Goal: Transaction & Acquisition: Book appointment/travel/reservation

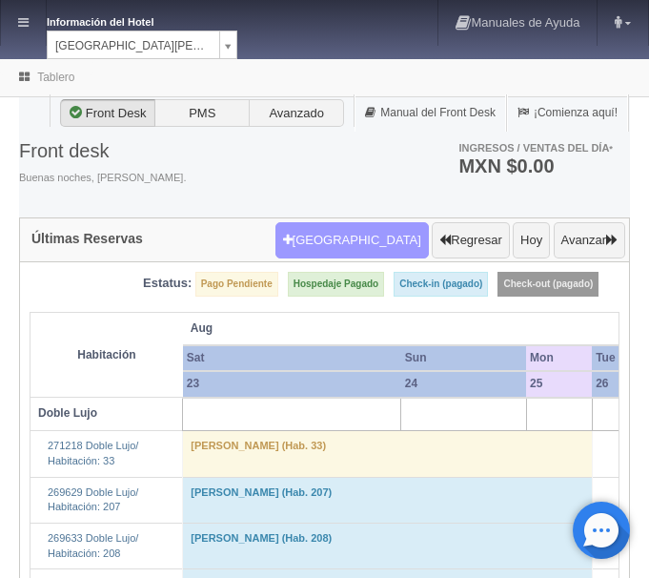
click at [355, 244] on button "Nueva Reserva" at bounding box center [351, 240] width 153 height 36
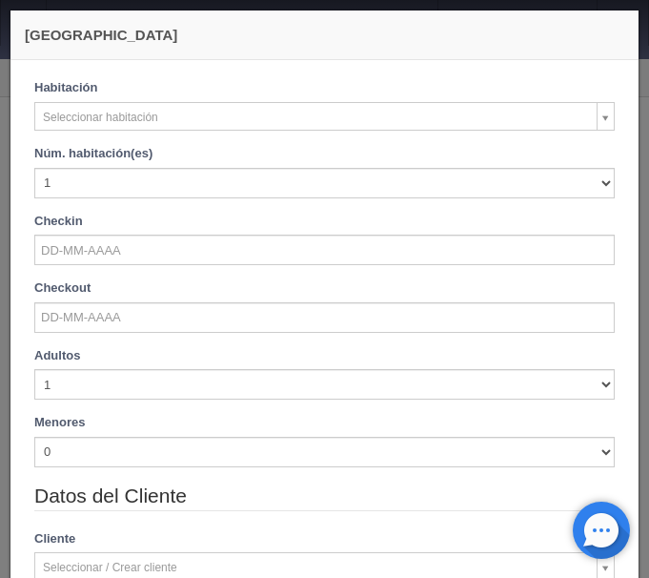
checkbox input "false"
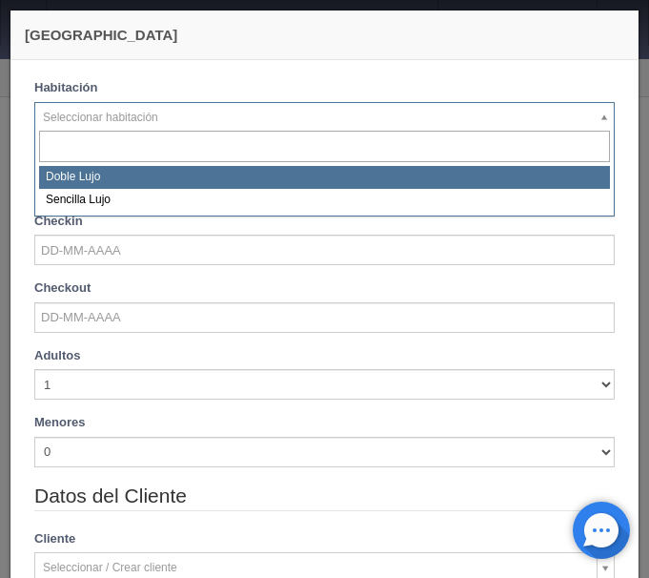
select select "577"
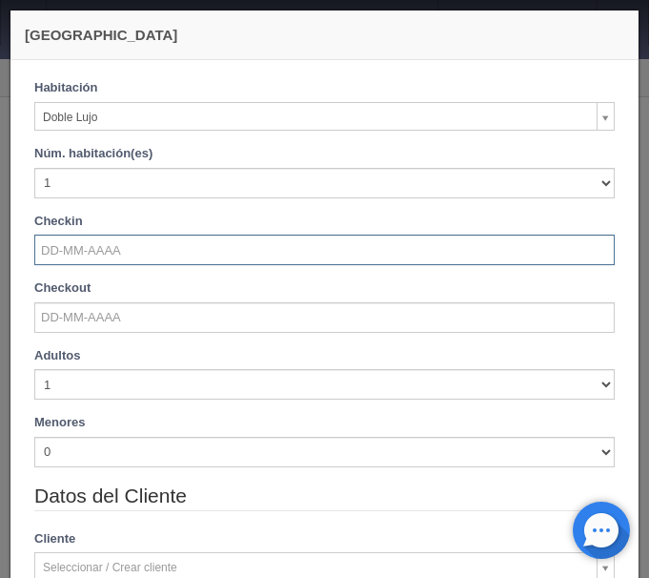
click at [90, 246] on input "text" at bounding box center [324, 249] width 580 height 30
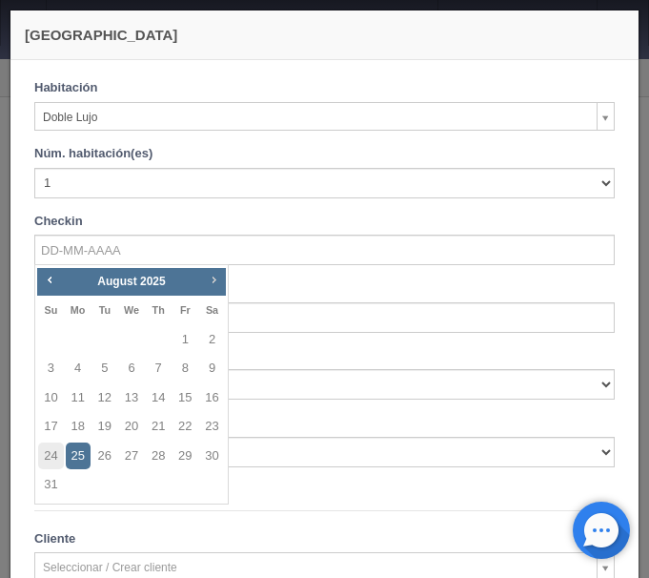
click at [216, 275] on span "Next" at bounding box center [213, 279] width 15 height 15
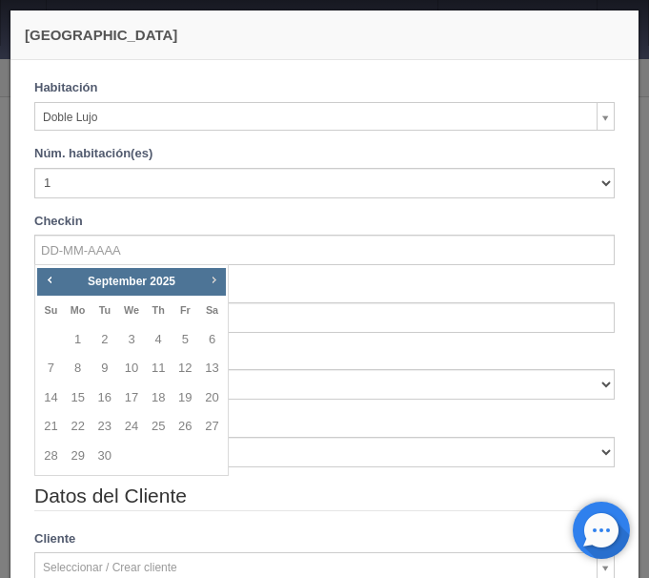
click at [216, 275] on span "Next" at bounding box center [213, 279] width 15 height 15
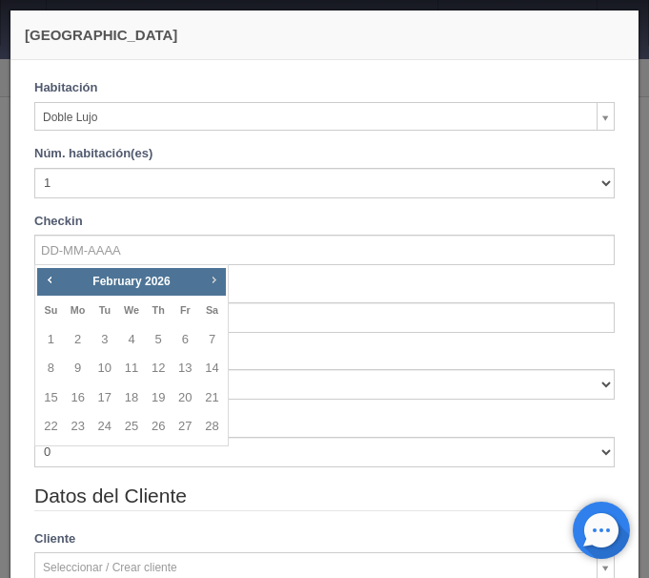
click at [216, 275] on span "Next" at bounding box center [213, 279] width 15 height 15
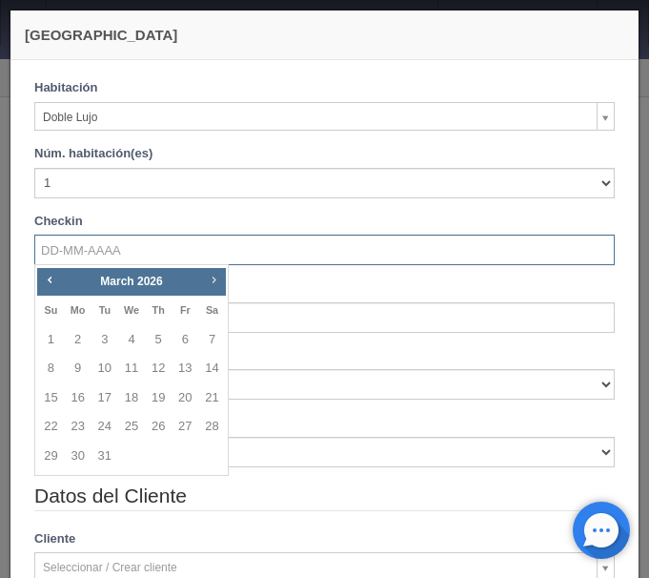
checkbox input "false"
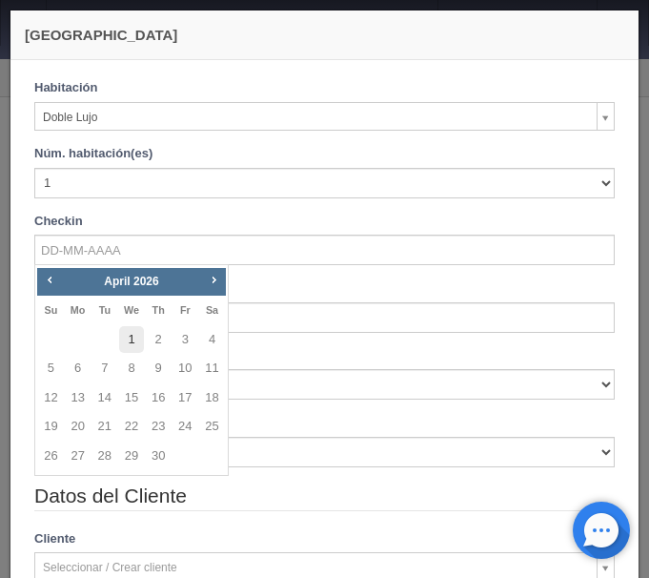
click at [134, 331] on link "1" at bounding box center [131, 340] width 25 height 28
type input "01-04-2026"
checkbox input "false"
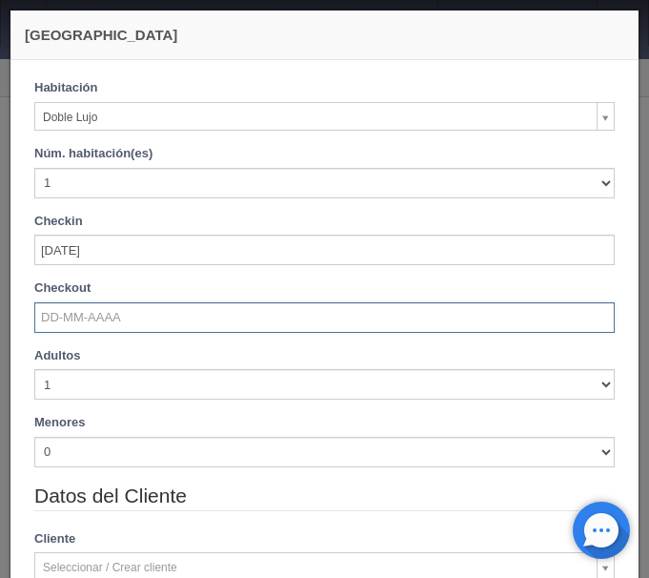
click at [122, 312] on input "text" at bounding box center [324, 317] width 580 height 30
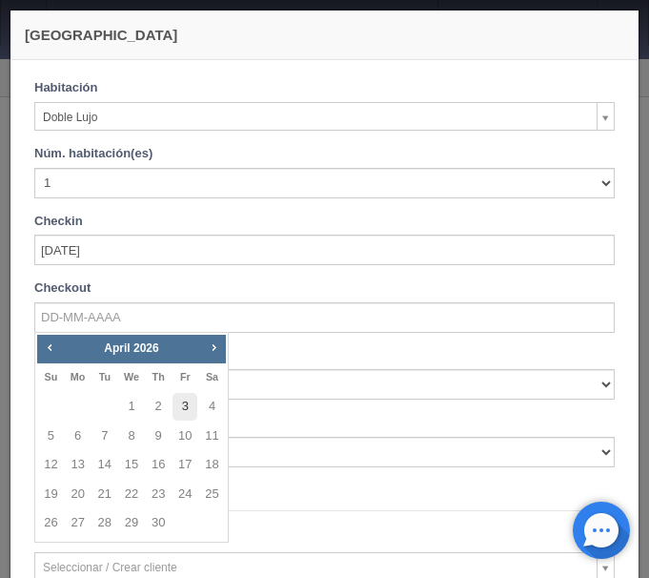
click at [178, 399] on link "3" at bounding box center [185, 407] width 25 height 28
type input "03-04-2026"
checkbox input "false"
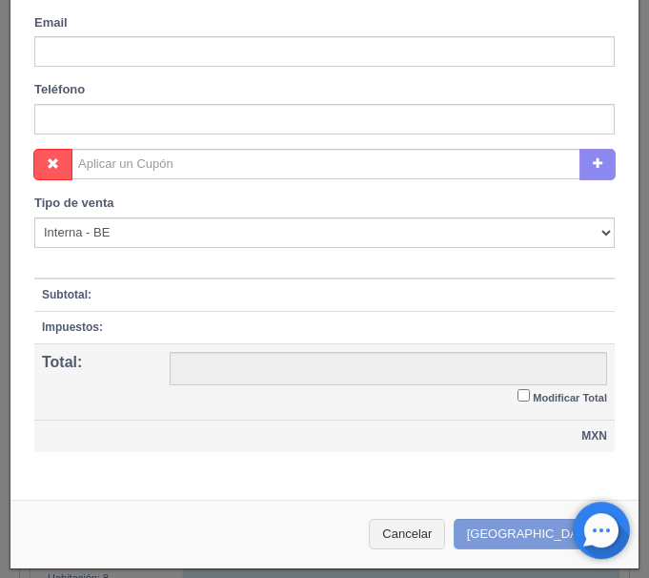
scroll to position [389, 0]
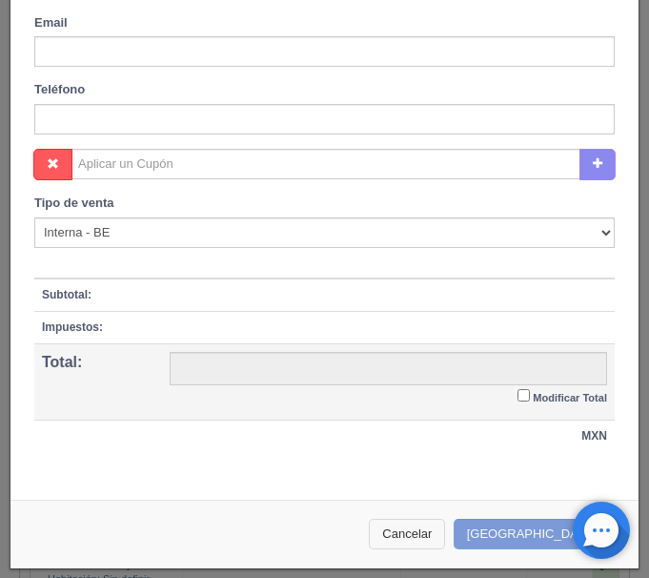
click at [439, 536] on button "Cancelar" at bounding box center [407, 533] width 76 height 31
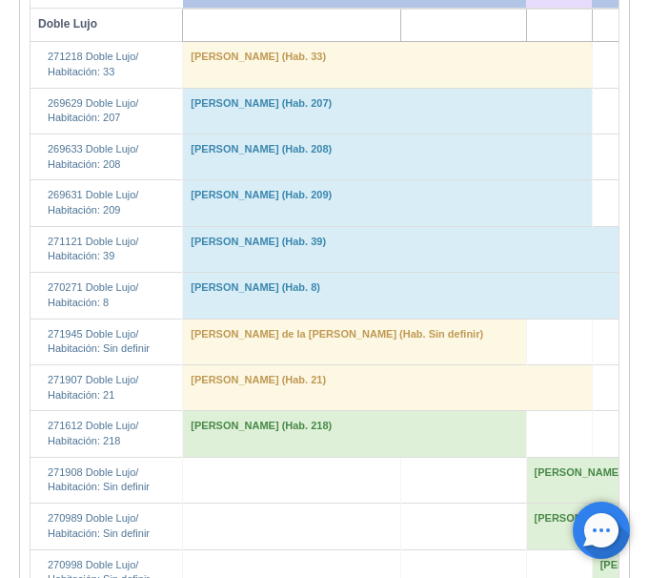
scroll to position [0, 0]
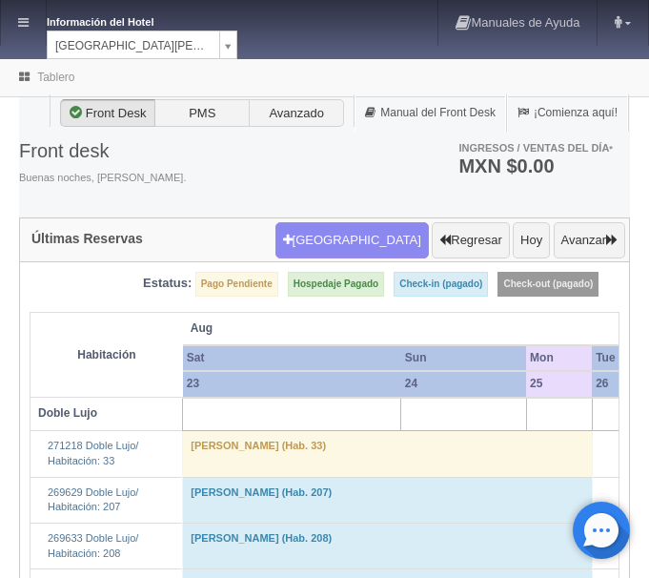
drag, startPoint x: 49, startPoint y: 21, endPoint x: 75, endPoint y: 30, distance: 28.0
click at [73, 30] on dl "Información del Hotel HOTEL SAN FRANCISCO PLAZA HOTEL SAN FRANCISCO PLAZA HOTEL…" at bounding box center [142, 35] width 191 height 50
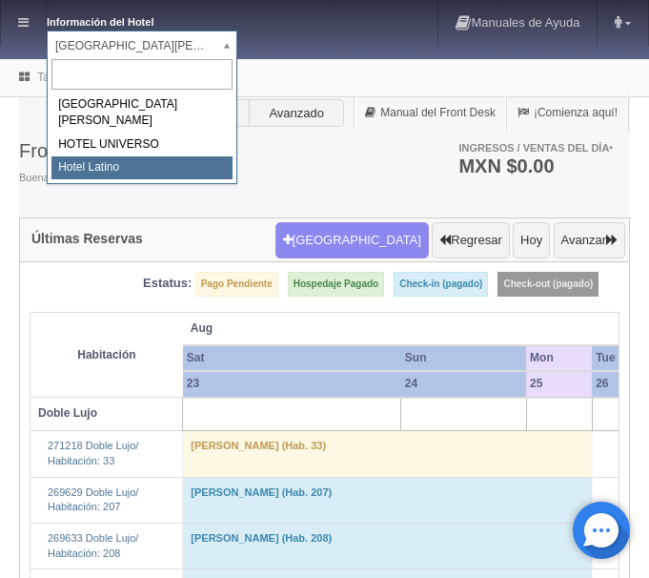
select select "625"
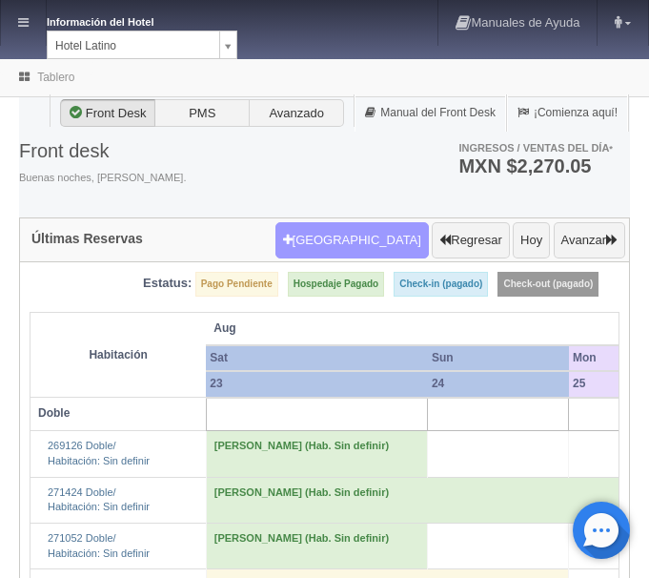
click at [379, 237] on button "Nueva Reserva" at bounding box center [351, 240] width 153 height 36
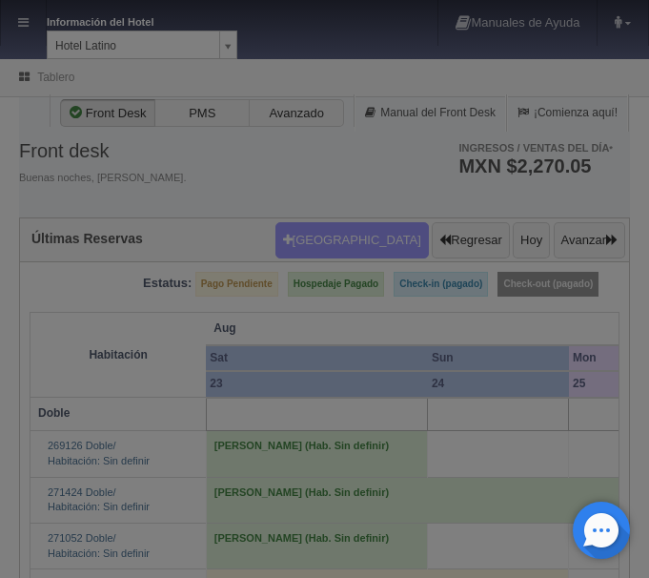
scroll to position [716, 0]
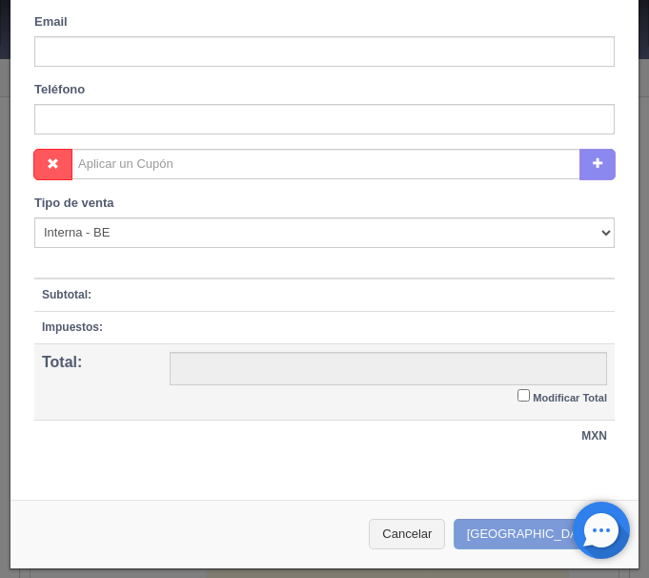
checkbox input "false"
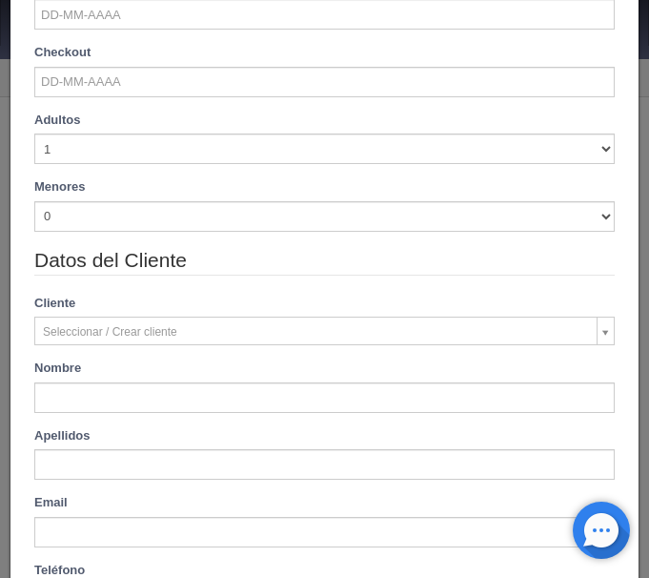
scroll to position [0, 0]
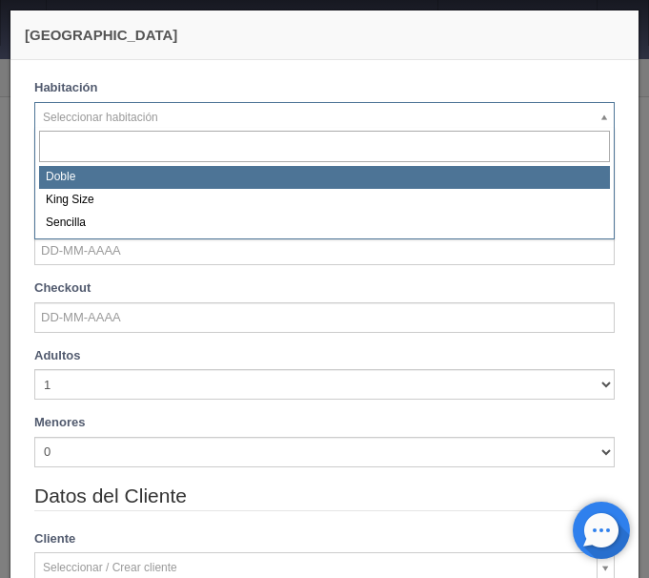
select select "2159"
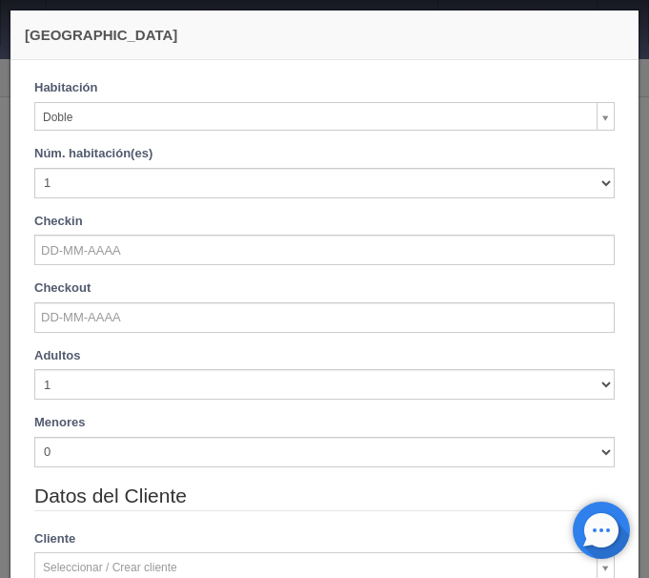
checkbox input "false"
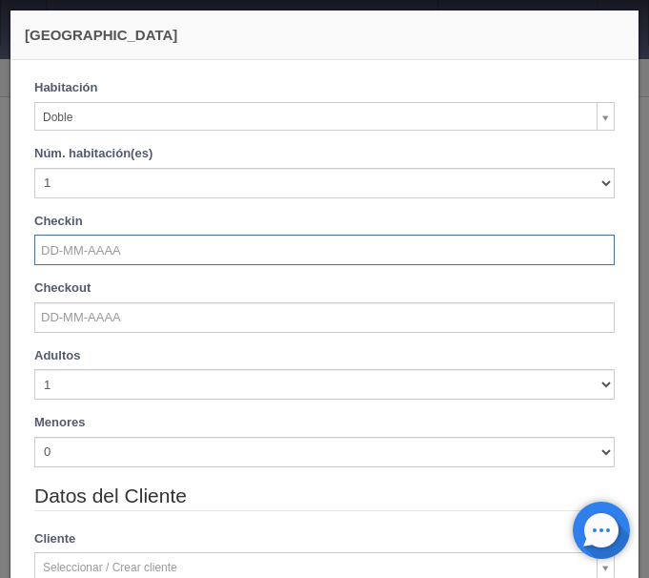
click at [112, 257] on input "text" at bounding box center [324, 249] width 580 height 30
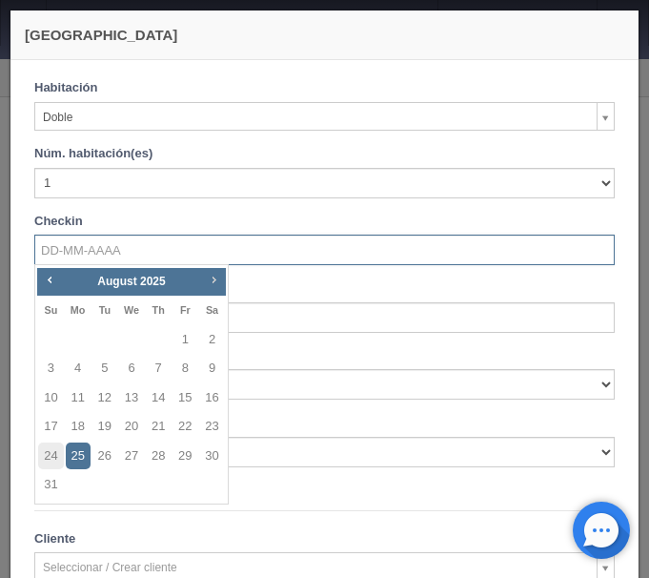
click at [211, 274] on span "Next" at bounding box center [213, 279] width 15 height 15
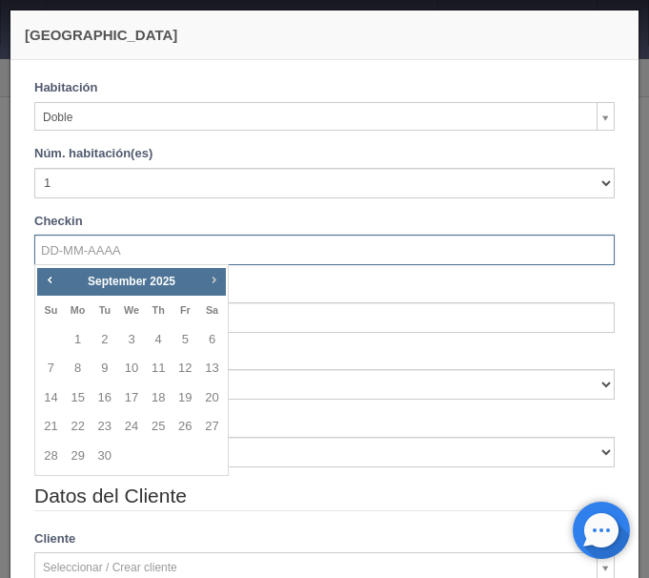
click at [211, 274] on span "Next" at bounding box center [213, 279] width 15 height 15
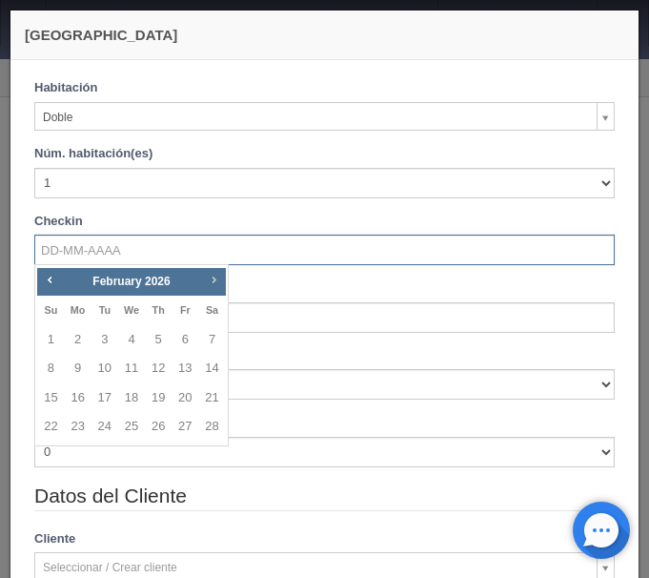
click at [211, 274] on span "Next" at bounding box center [213, 279] width 15 height 15
click at [131, 333] on link "1" at bounding box center [131, 340] width 25 height 28
type input "01-04-2026"
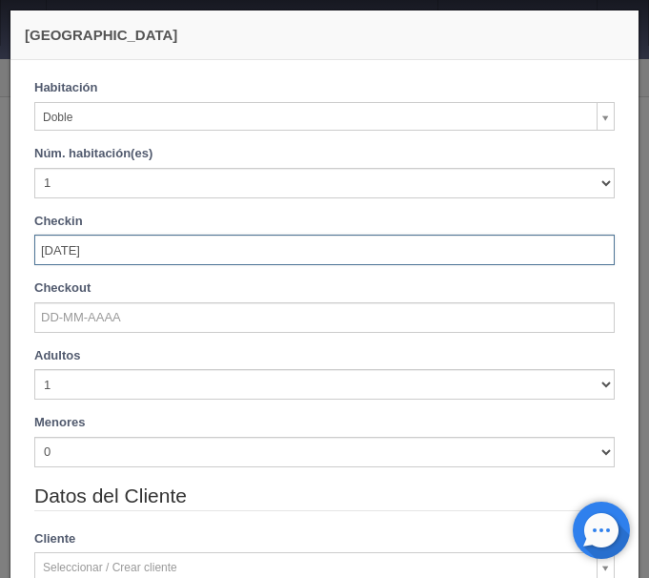
click at [115, 298] on div "Checkout" at bounding box center [324, 305] width 580 height 53
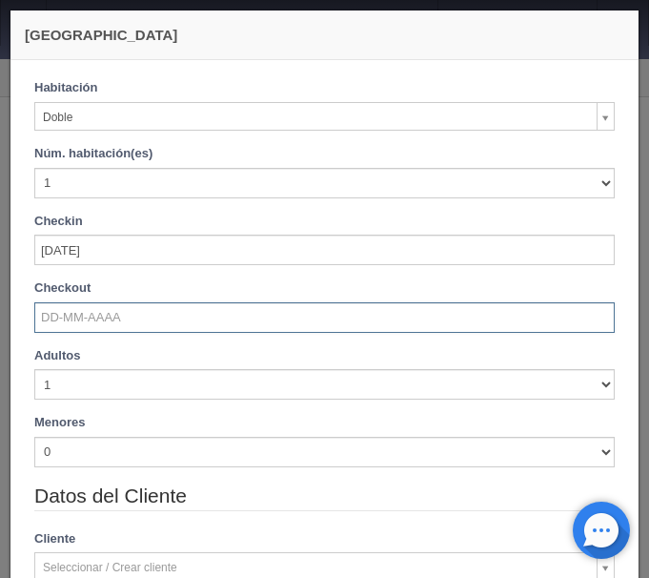
click at [108, 318] on input "text" at bounding box center [324, 317] width 580 height 30
checkbox input "false"
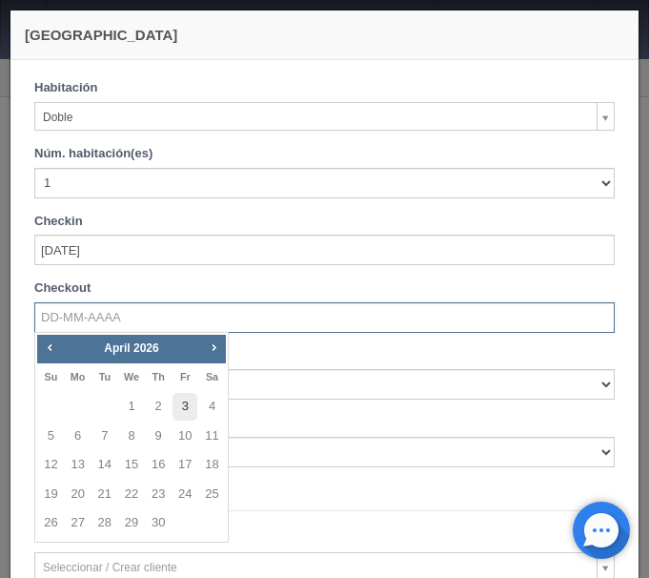
click at [184, 403] on link "3" at bounding box center [185, 407] width 25 height 28
type input "03-04-2026"
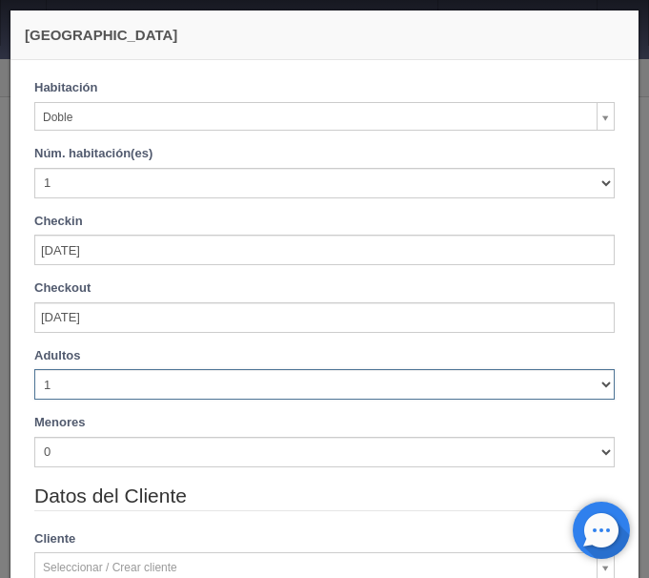
click at [34, 369] on select "1 2 3 4 5 6 7 8 9 10" at bounding box center [324, 384] width 580 height 30
checkbox input "false"
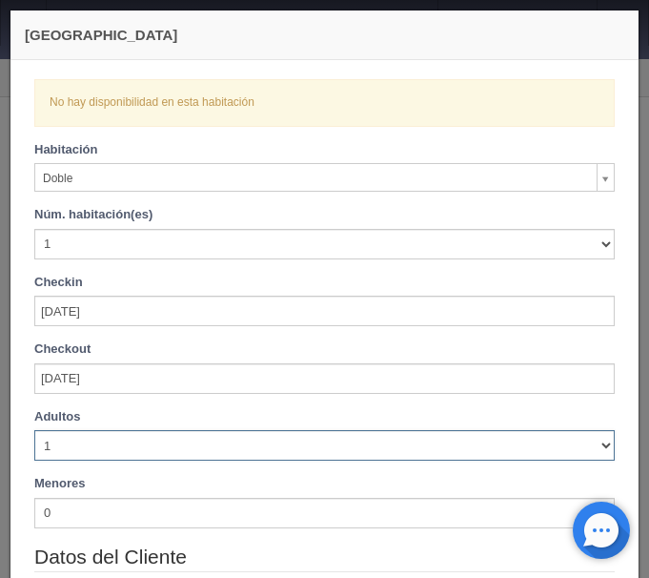
select select "2"
click option "2" at bounding box center [0, 0] width 0 height 0
checkbox input "false"
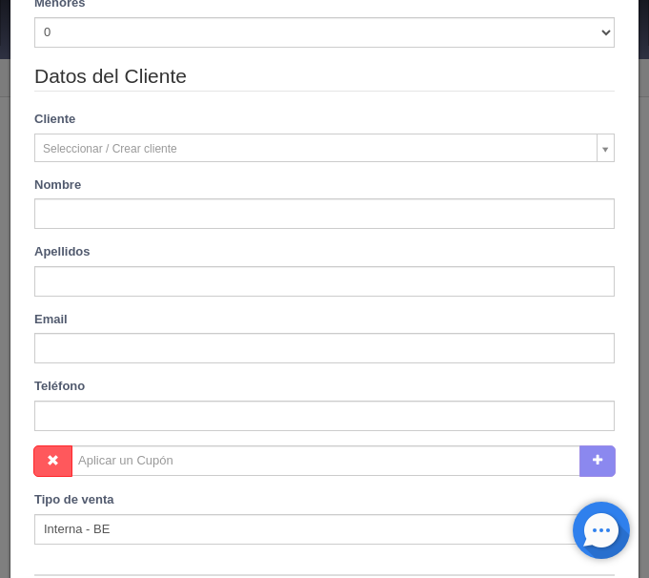
scroll to position [777, 0]
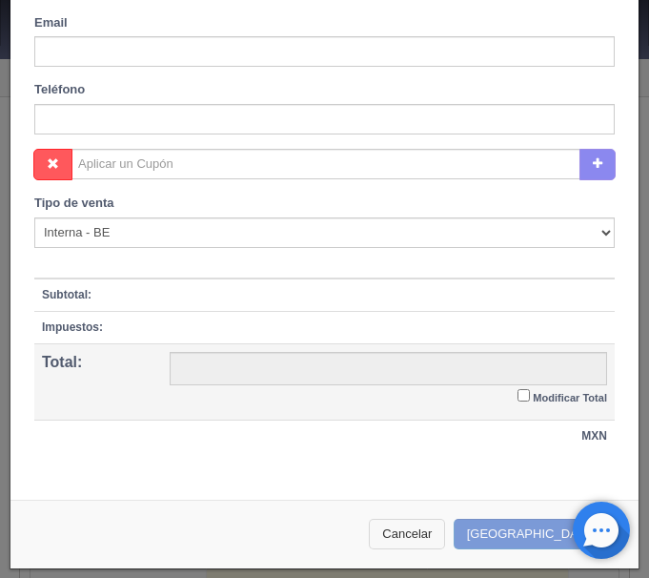
click at [433, 525] on button "Cancelar" at bounding box center [407, 533] width 76 height 31
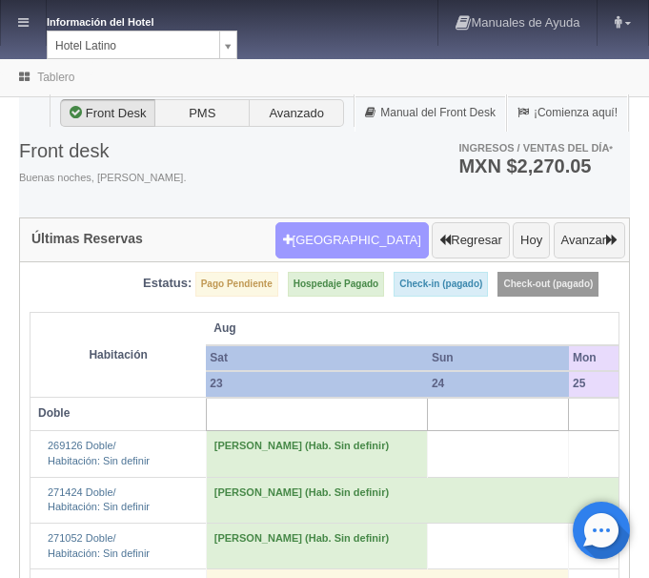
click at [361, 256] on button "[GEOGRAPHIC_DATA]" at bounding box center [351, 240] width 153 height 36
select select
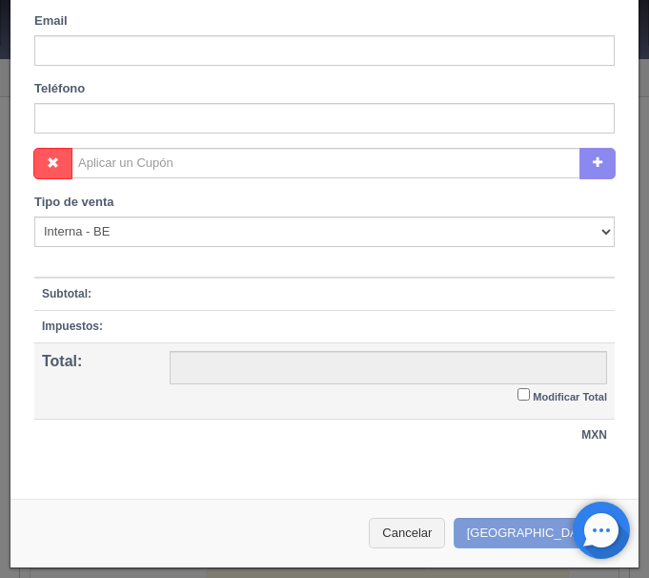
scroll to position [716, 0]
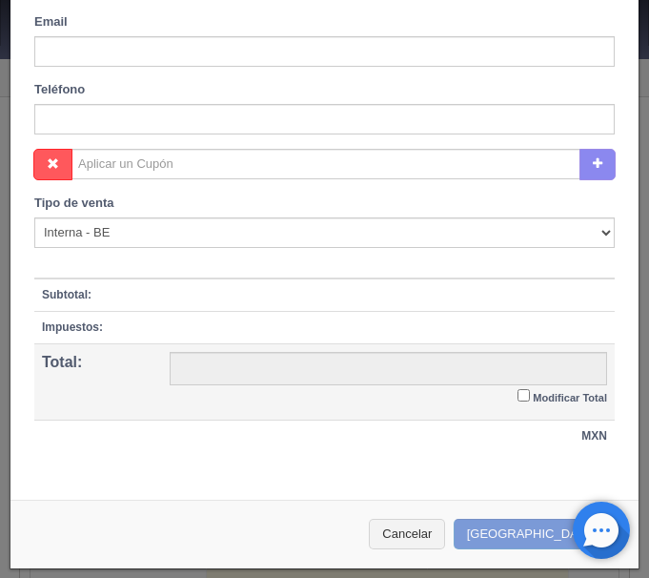
checkbox input "false"
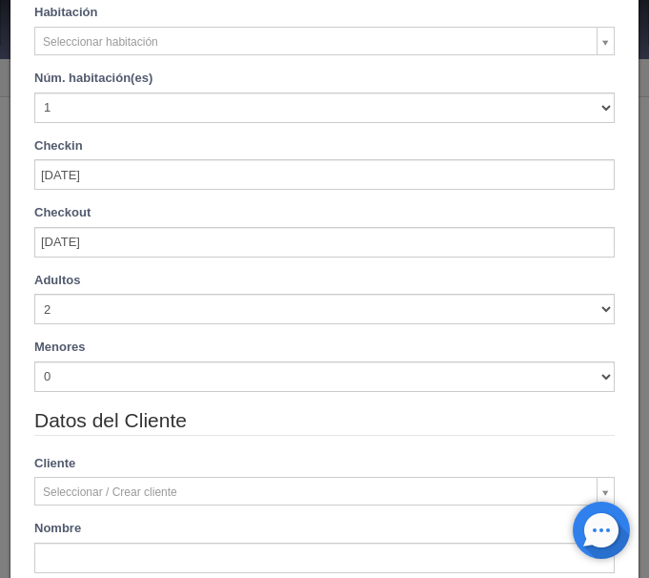
scroll to position [0, 0]
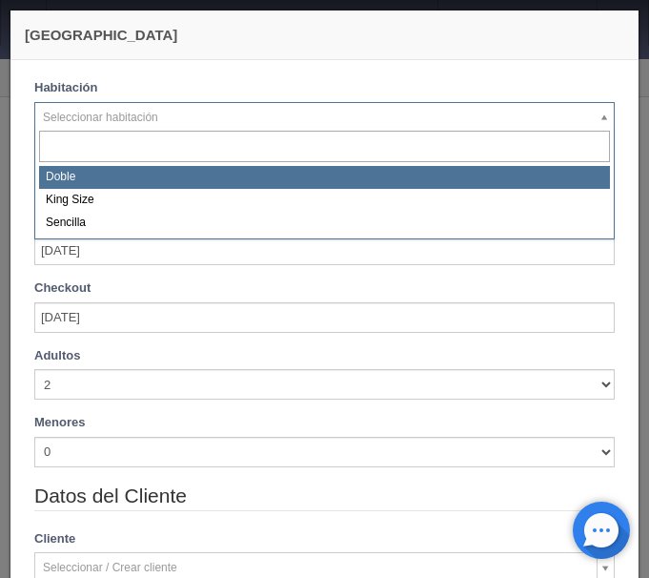
select select "2159"
checkbox input "false"
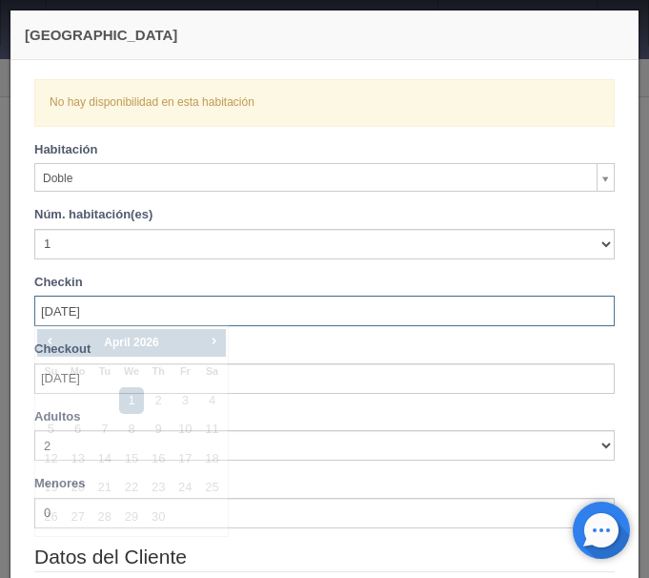
click at [80, 311] on input "01-04-2026" at bounding box center [324, 310] width 580 height 30
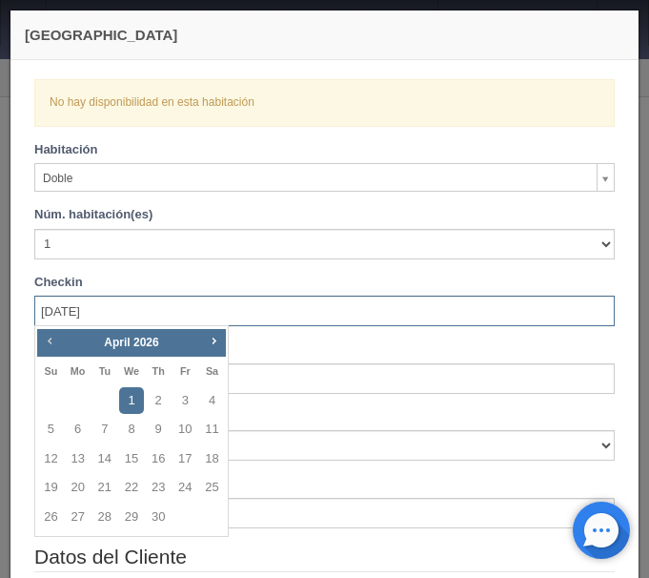
click at [50, 346] on span "Prev" at bounding box center [49, 340] width 15 height 15
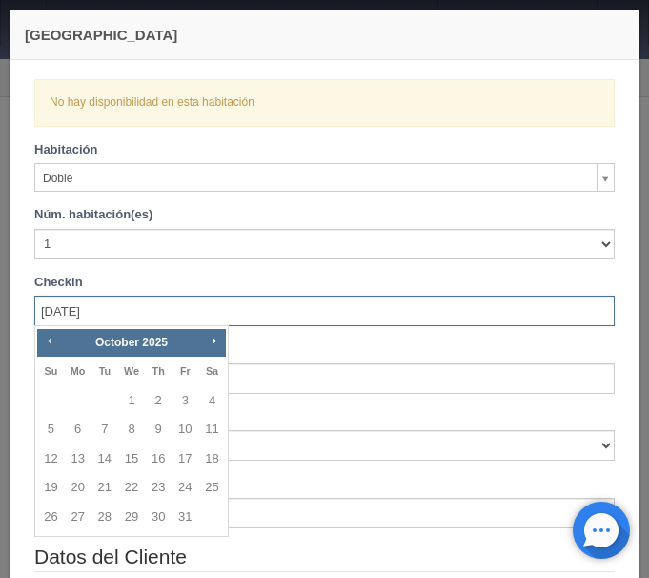
click at [50, 346] on span "Prev" at bounding box center [49, 340] width 15 height 15
click at [183, 395] on link "5" at bounding box center [185, 401] width 25 height 28
type input "05-09-2025"
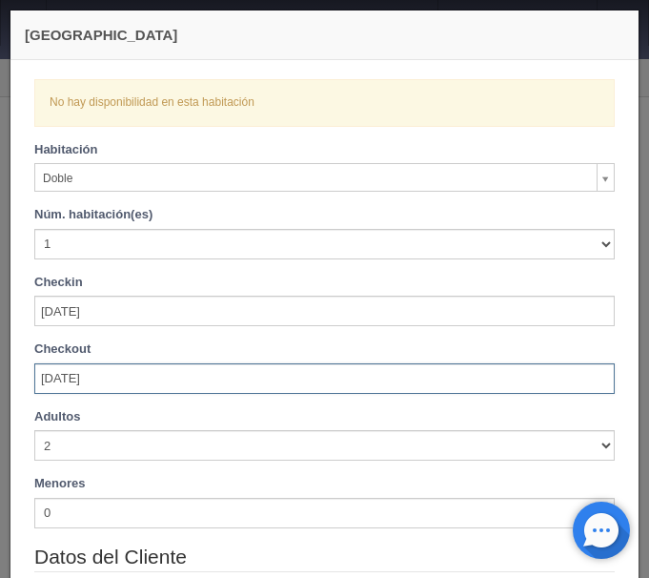
click at [140, 376] on input "03-04-2026" at bounding box center [324, 378] width 580 height 30
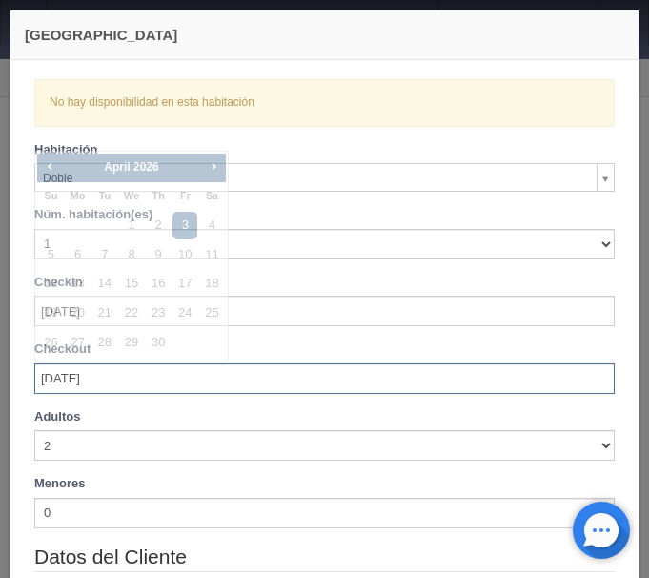
checkbox input "false"
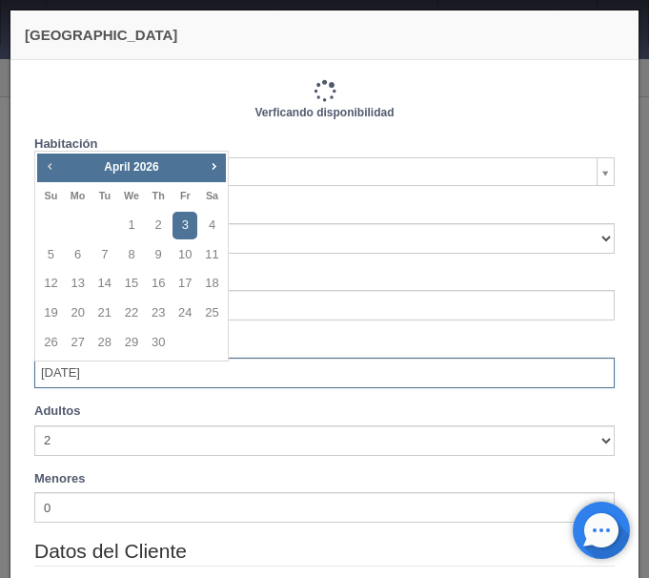
click at [50, 163] on span "Prev" at bounding box center [49, 165] width 15 height 15
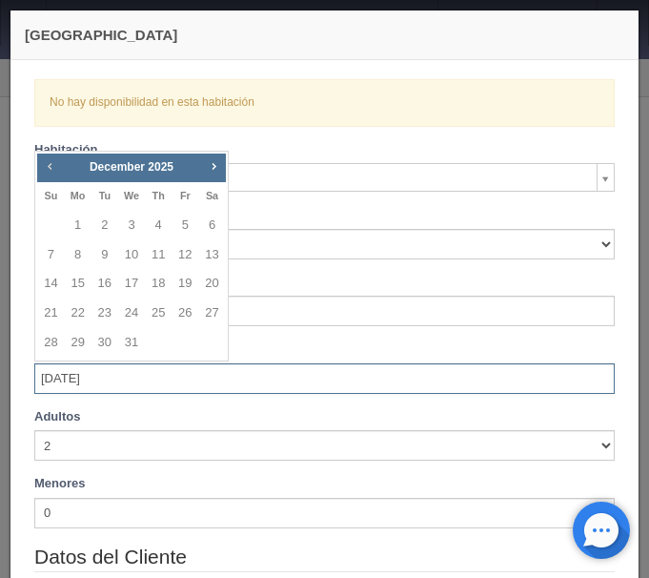
click at [50, 163] on span "Prev" at bounding box center [49, 165] width 15 height 15
click at [211, 222] on link "6" at bounding box center [211, 226] width 25 height 28
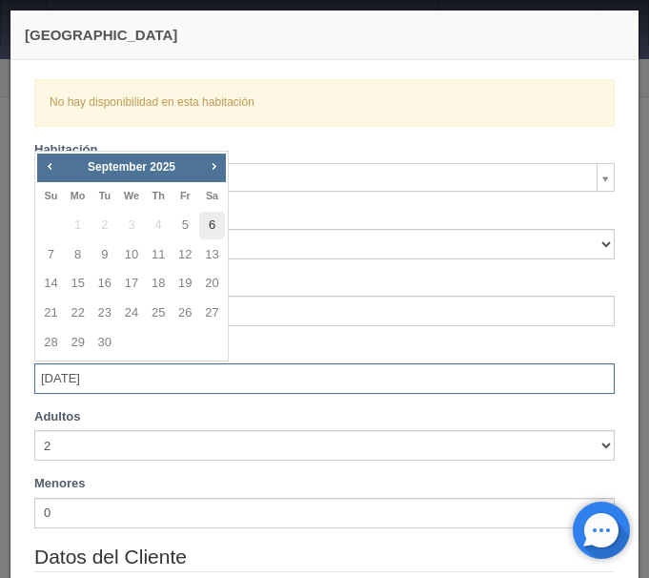
type input "06-09-2025"
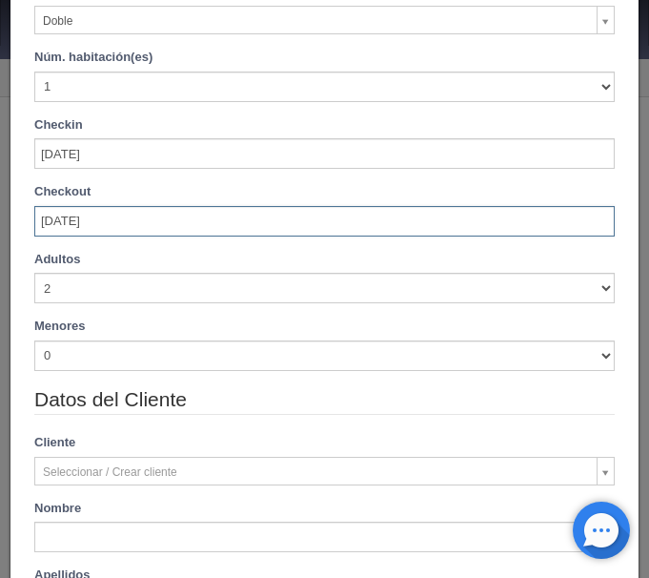
scroll to position [160, 0]
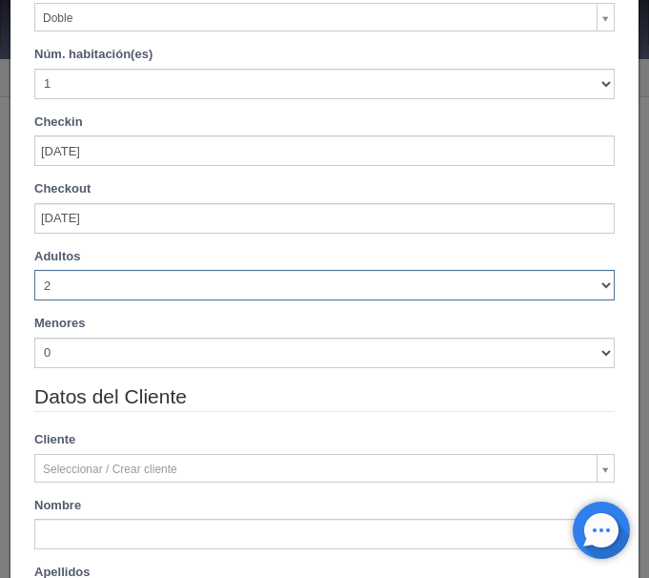
click at [34, 270] on select "1 2 3 4 5 6 7 8 9 10" at bounding box center [324, 285] width 580 height 30
checkbox input "false"
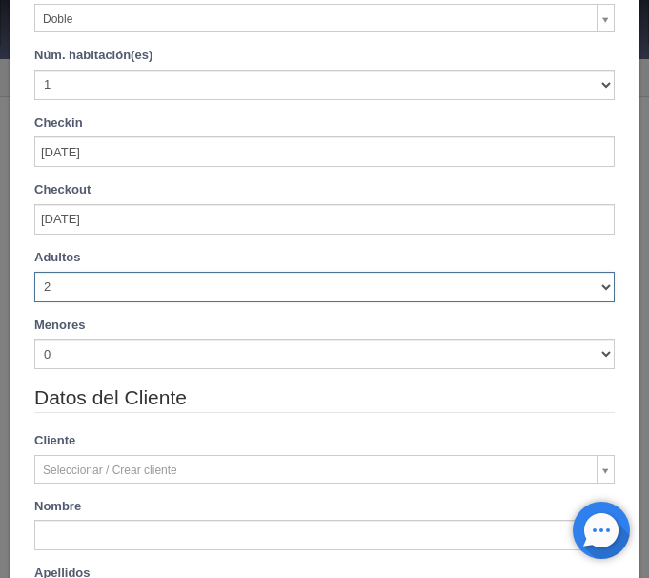
type input "770.00"
checkbox input "false"
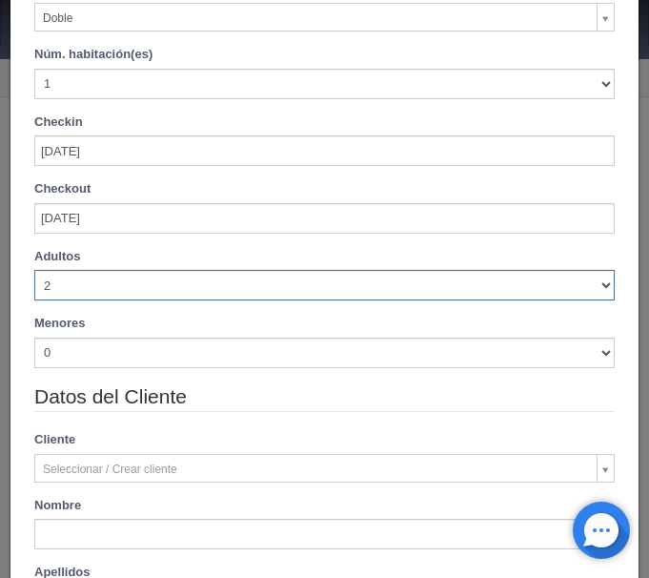
click option "2" at bounding box center [0, 0] width 0 height 0
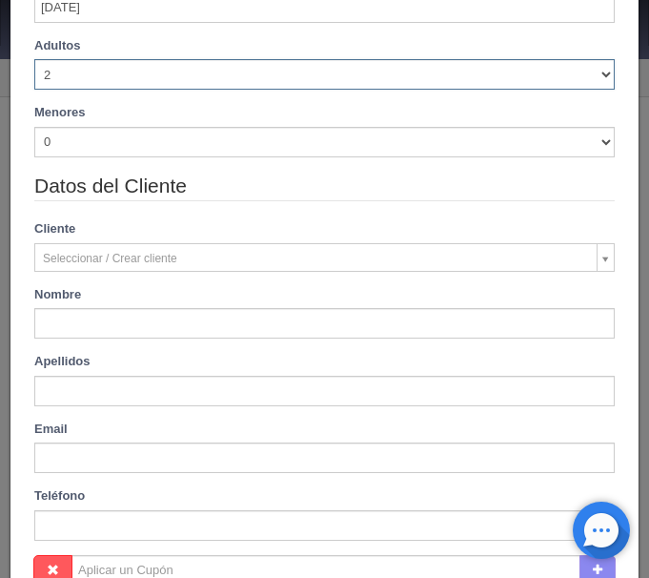
scroll to position [400, 0]
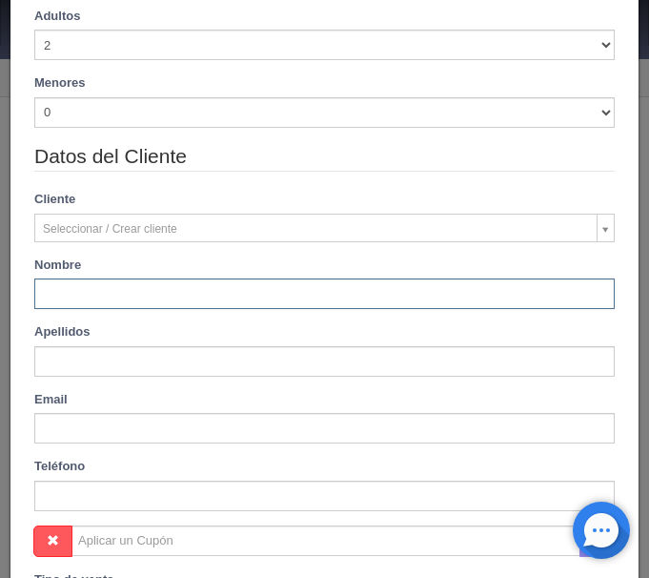
click at [161, 301] on input "text" at bounding box center [324, 293] width 580 height 30
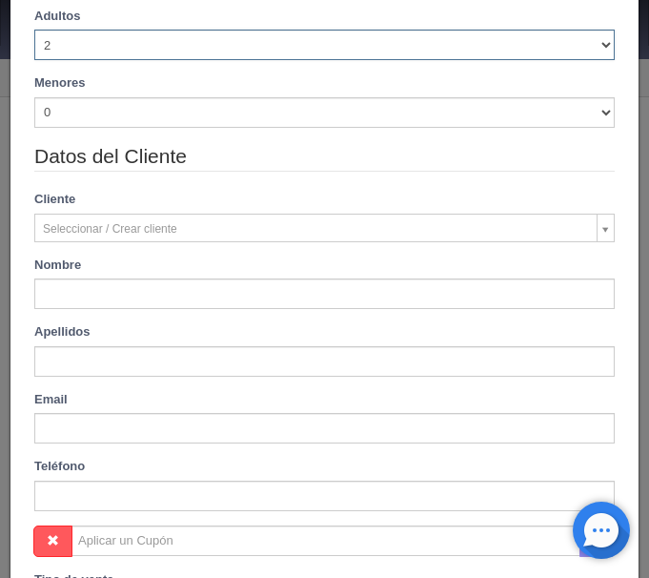
click at [34, 30] on select "1 2 3 4 5 6 7 8 9 10" at bounding box center [324, 45] width 580 height 30
select select "3"
click option "3" at bounding box center [0, 0] width 0 height 0
checkbox input "false"
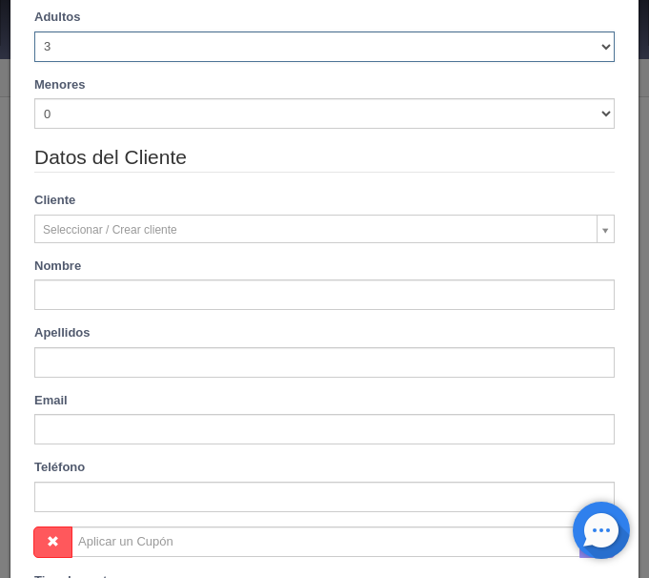
type input "870.00"
checkbox input "false"
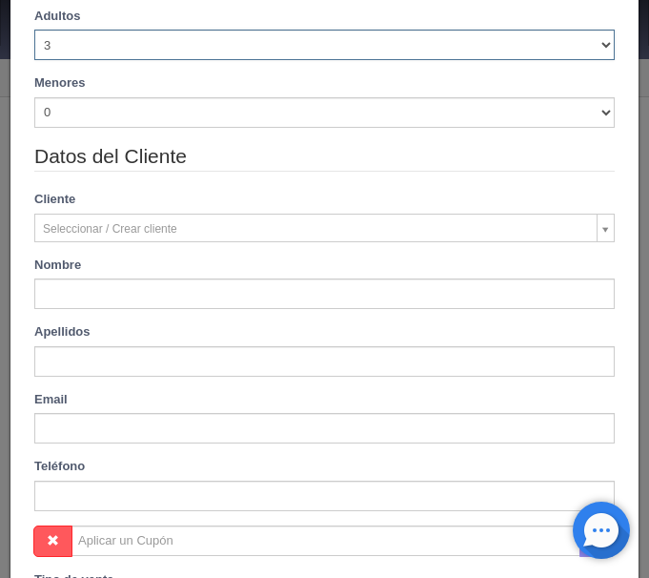
click at [115, 274] on div "Nombre" at bounding box center [324, 282] width 609 height 53
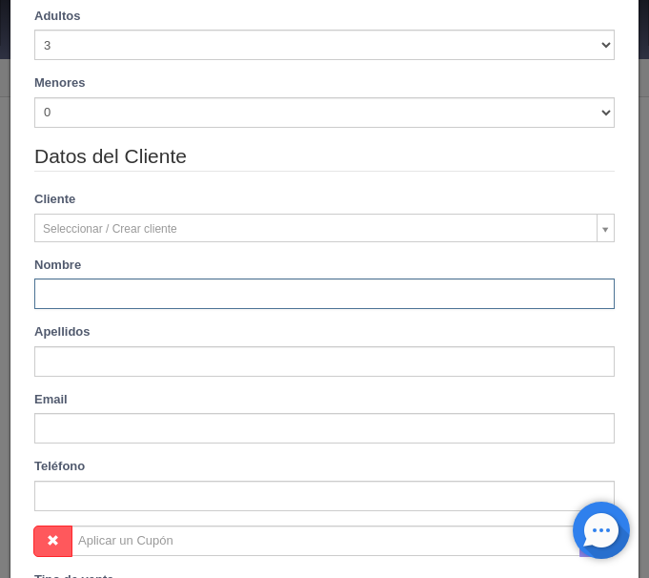
click at [116, 293] on input "text" at bounding box center [324, 293] width 580 height 30
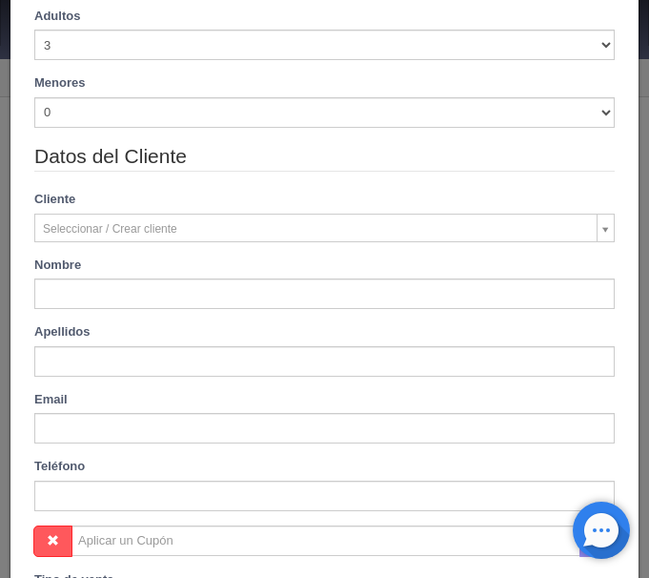
type input "Rubén"
type input "Zumaya"
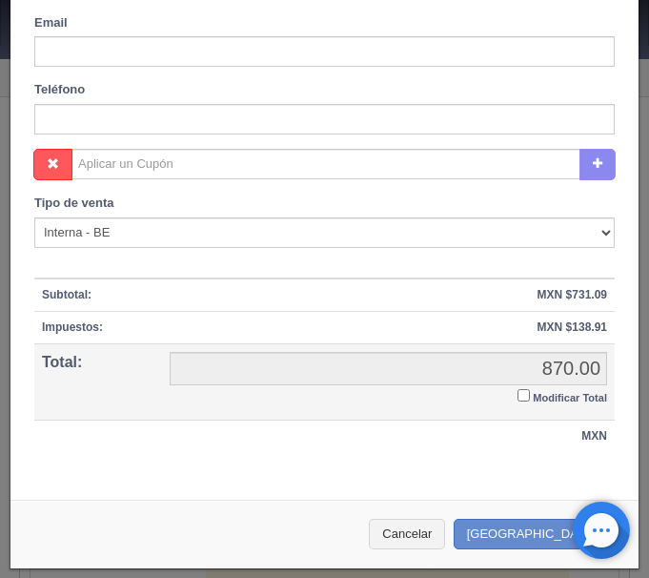
click at [527, 388] on label "Modificar Total" at bounding box center [563, 396] width 90 height 22
click at [527, 389] on input "Modificar Total" at bounding box center [524, 395] width 12 height 12
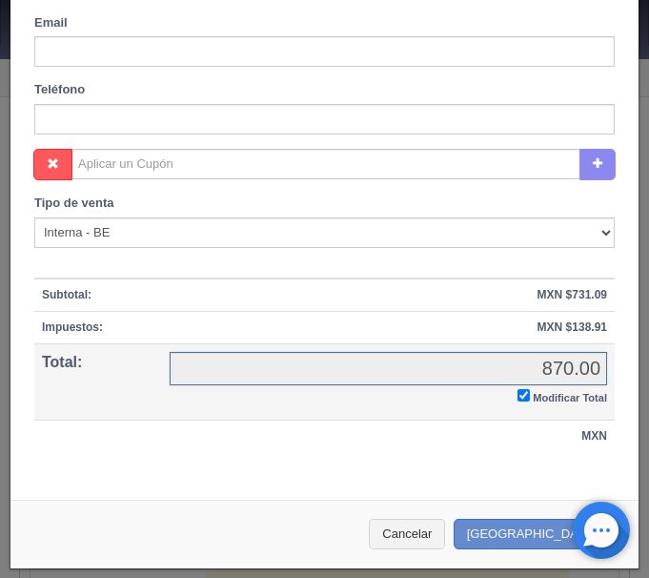
checkbox input "true"
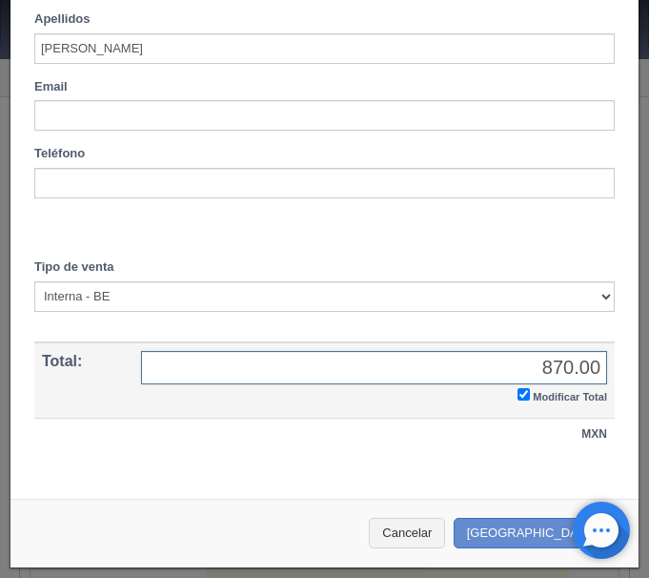
scroll to position [711, 0]
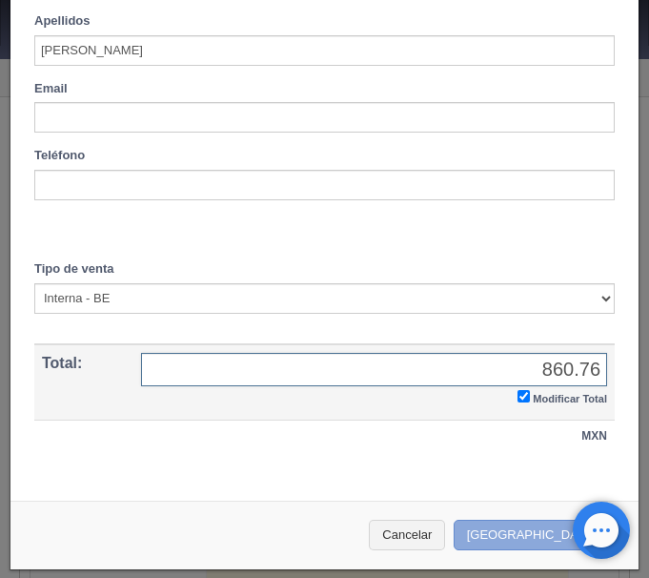
type input "860.76"
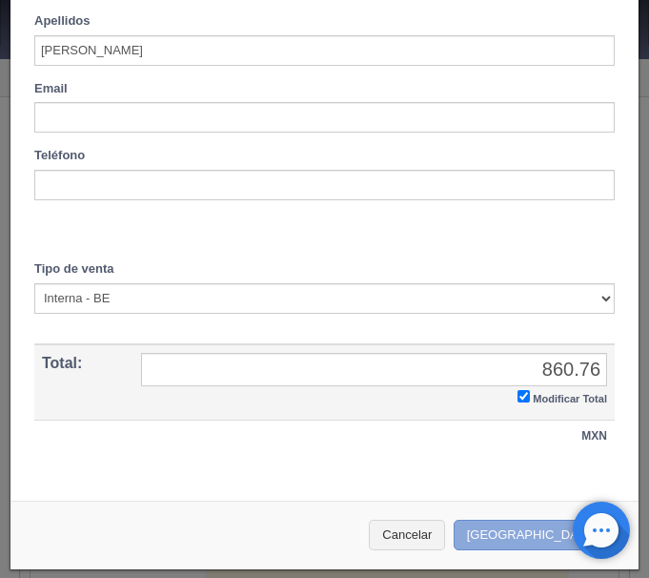
click at [538, 531] on button "[GEOGRAPHIC_DATA]" at bounding box center [537, 534] width 166 height 31
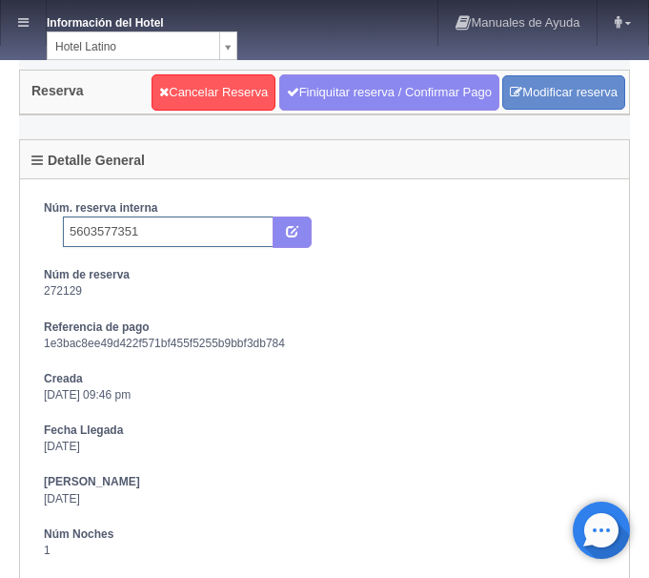
click at [209, 233] on input "5603577351" at bounding box center [168, 231] width 211 height 30
type input "5603577351 Booking"
click at [294, 234] on icon "submit" at bounding box center [292, 230] width 12 height 12
click at [34, 30] on link at bounding box center [23, 23] width 45 height 46
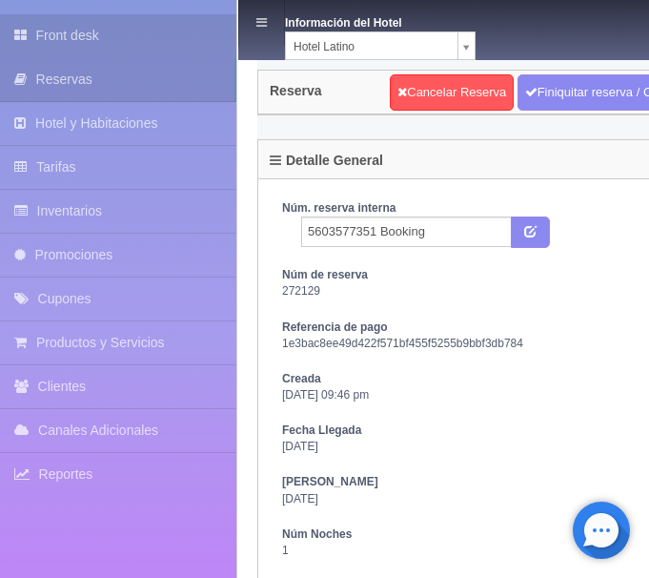
click at [53, 42] on link "Front desk" at bounding box center [118, 35] width 236 height 43
